Goal: Task Accomplishment & Management: Complete application form

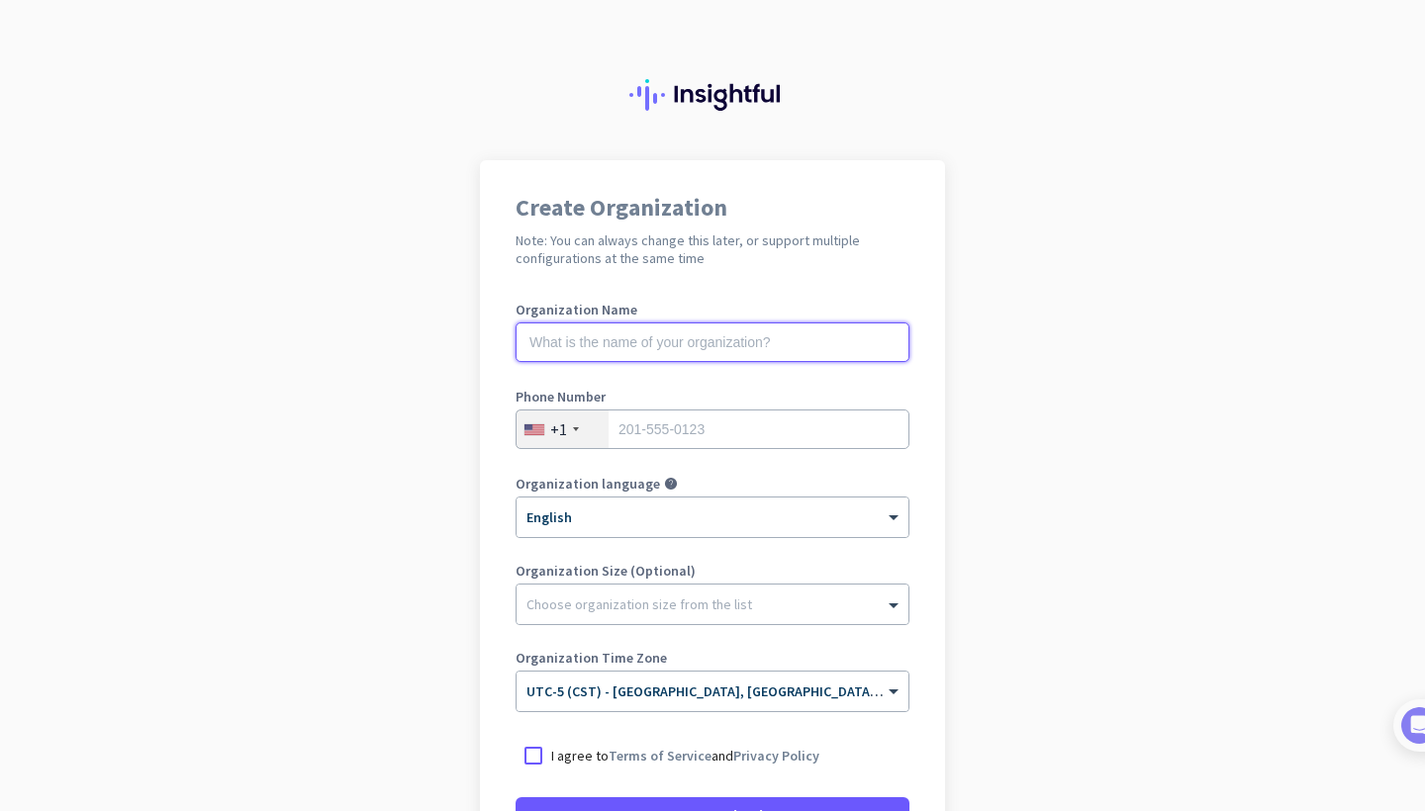
drag, startPoint x: 617, startPoint y: 341, endPoint x: 617, endPoint y: 327, distance: 13.9
type input "mercor"
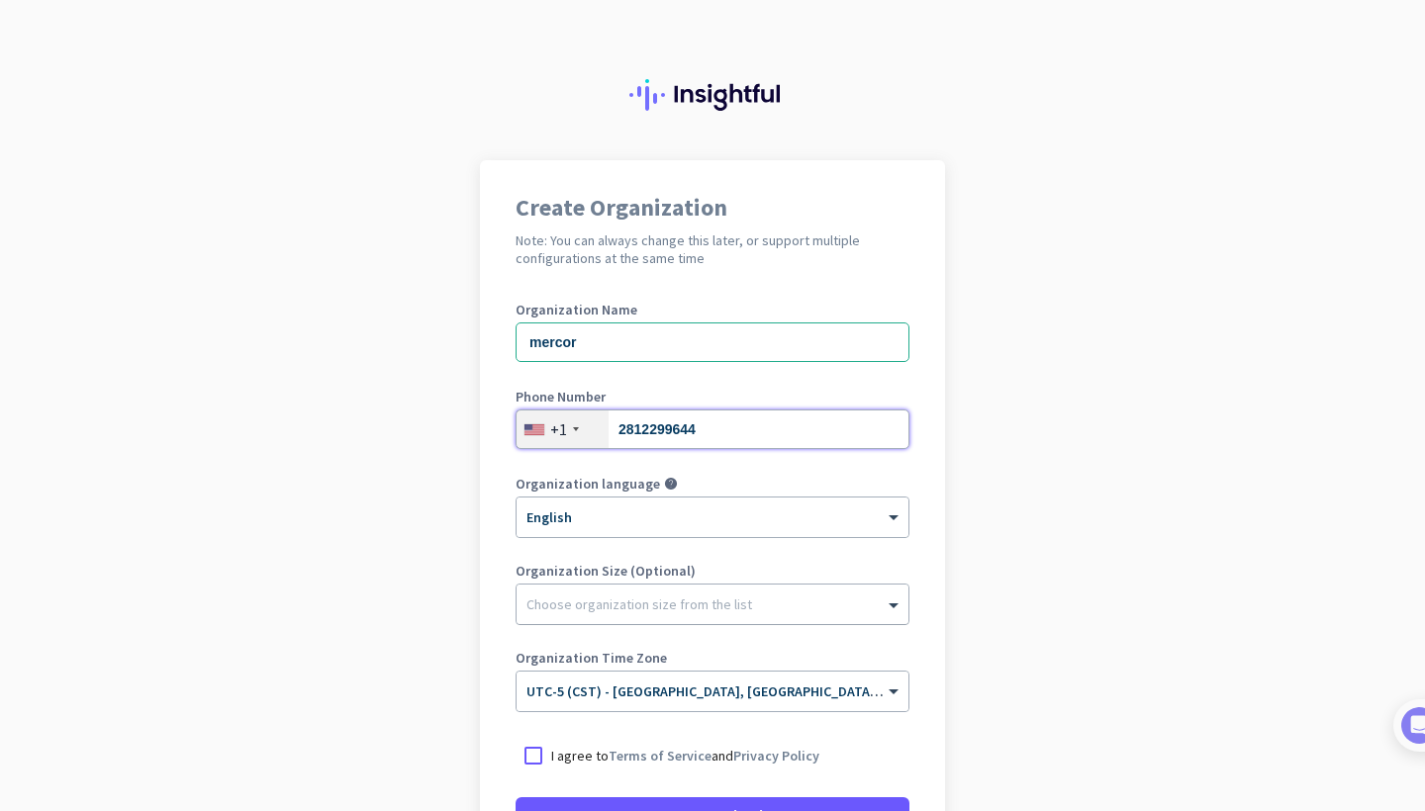
type input "2812299644"
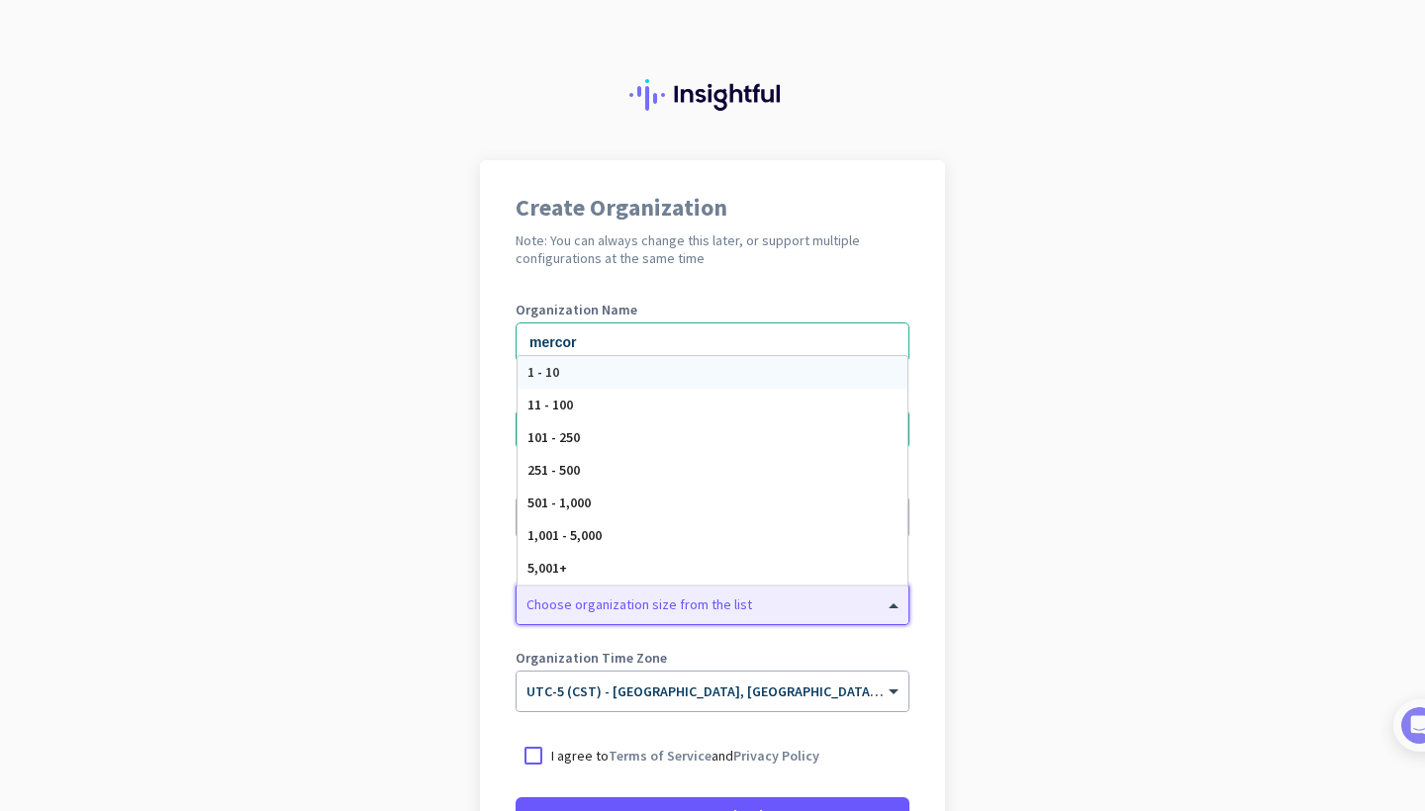
click at [728, 609] on div "Choose organization size from the list" at bounding box center [639, 605] width 226 height 18
click at [625, 496] on div "501 - 1,000" at bounding box center [712, 503] width 390 height 33
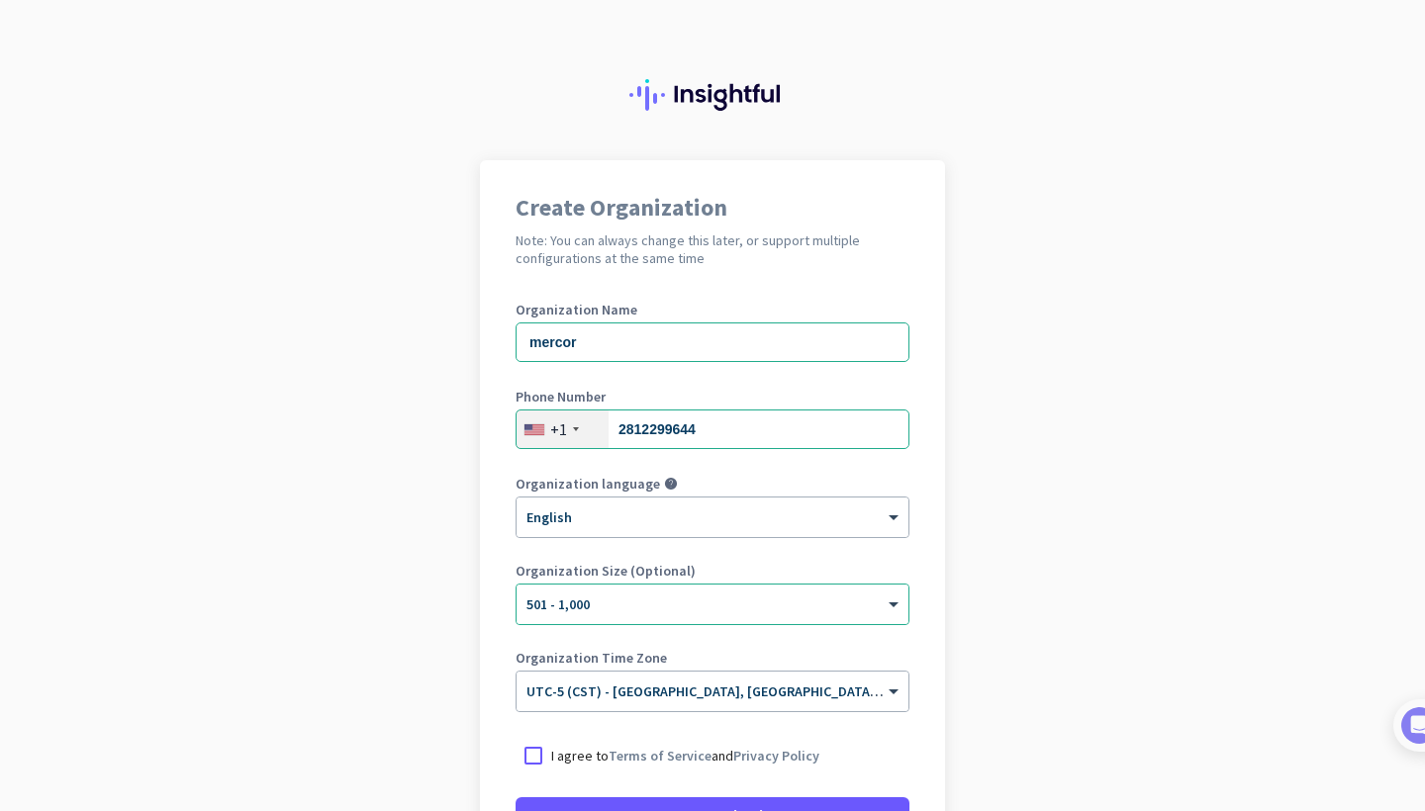
click at [985, 716] on app-onboarding-organization "Create Organization Note: You can always change this later, or support multiple…" at bounding box center [712, 588] width 1425 height 857
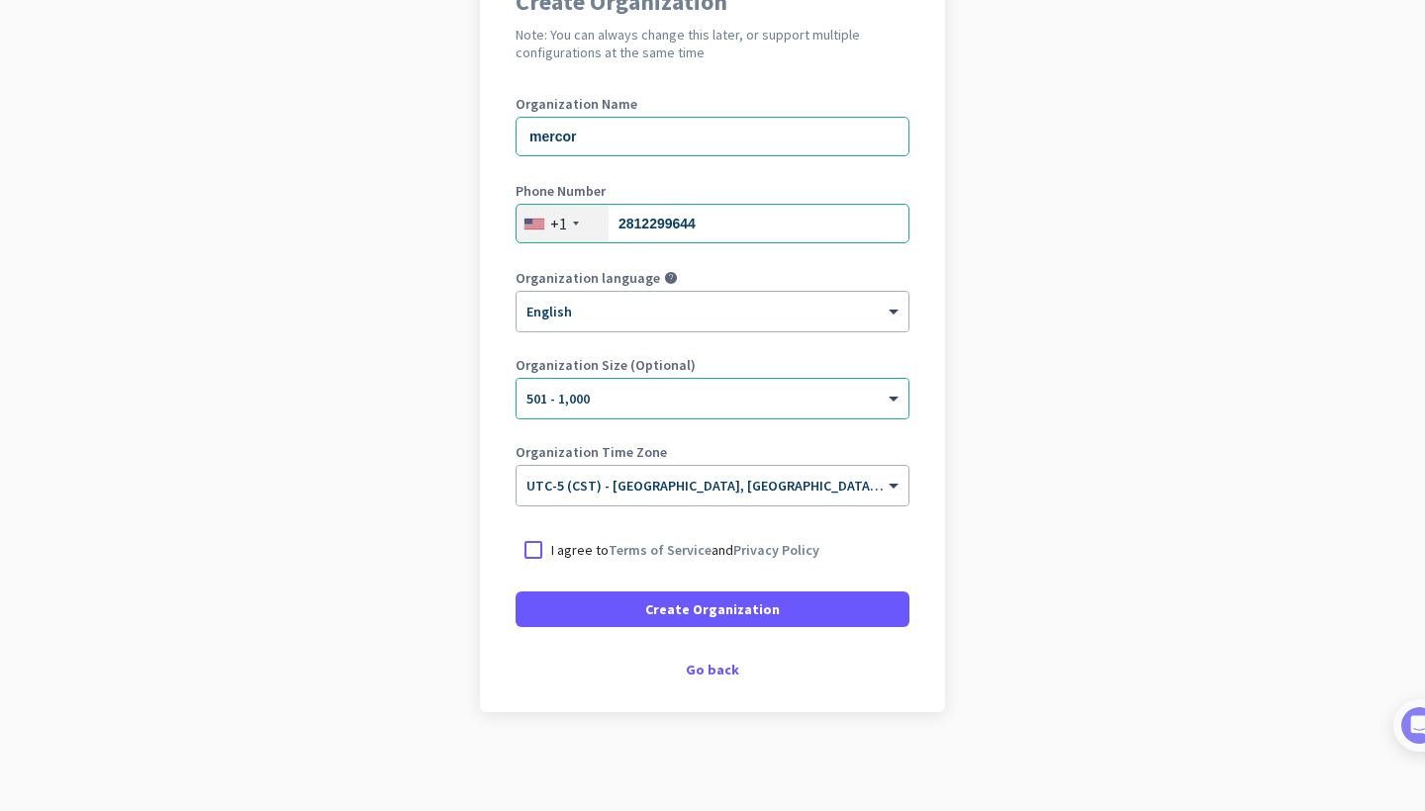
scroll to position [206, 0]
click at [534, 548] on div at bounding box center [533, 550] width 36 height 36
click at [1067, 681] on app-onboarding-organization "Create Organization Note: You can always change this later, or support multiple…" at bounding box center [712, 382] width 1425 height 857
click at [720, 663] on div "Go back" at bounding box center [712, 670] width 394 height 14
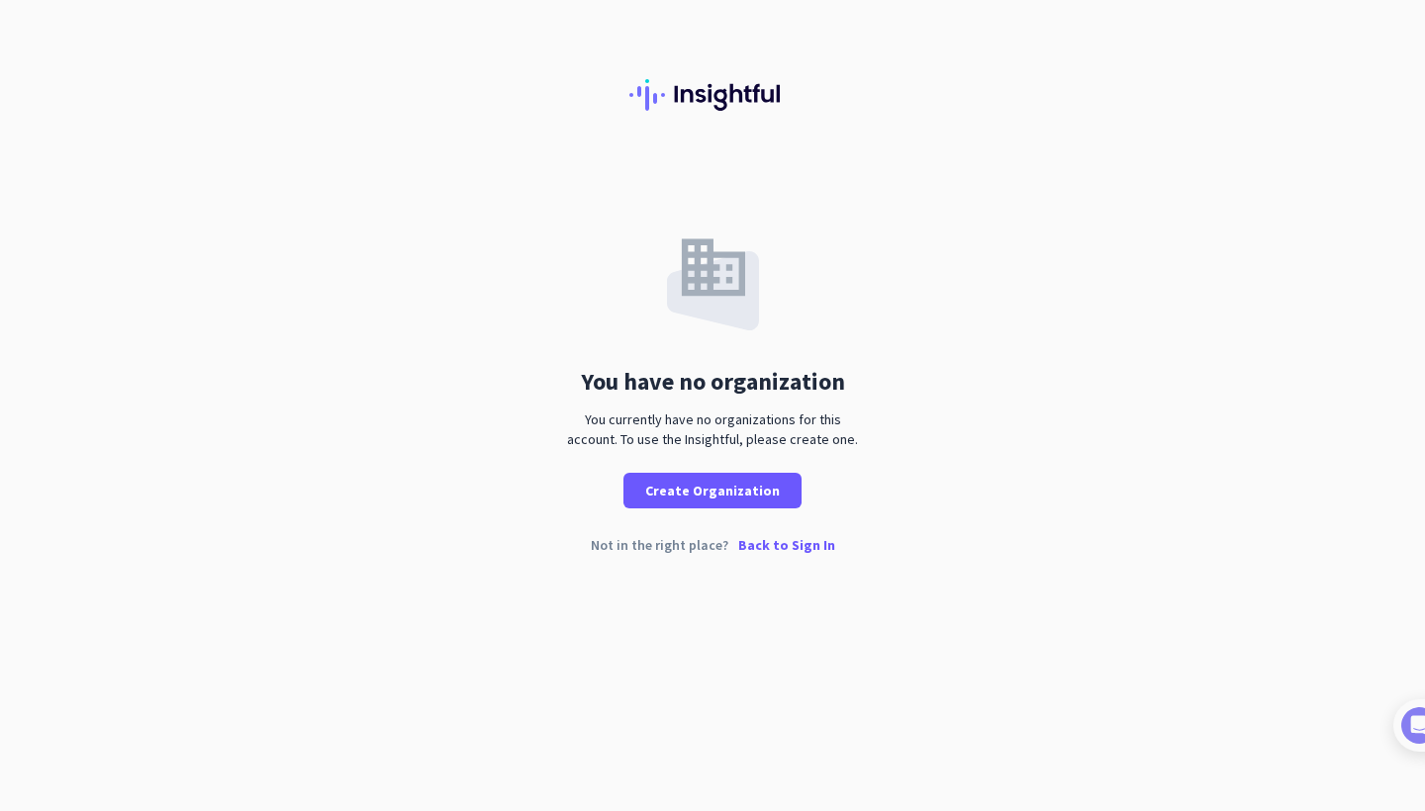
click at [772, 545] on p "Back to Sign In" at bounding box center [786, 545] width 97 height 14
